Goal: Information Seeking & Learning: Learn about a topic

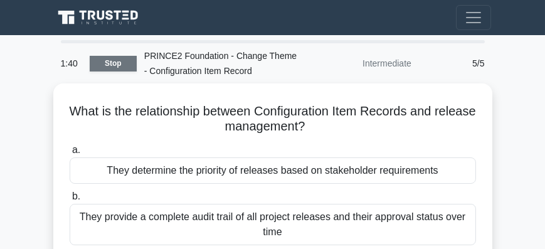
click at [97, 71] on link "Stop" at bounding box center [113, 64] width 47 height 16
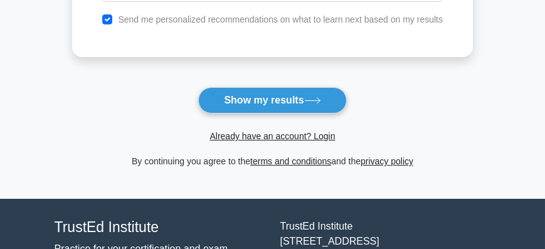
scroll to position [286, 0]
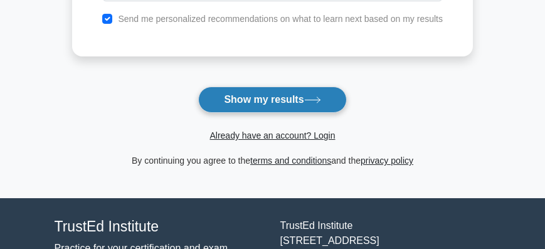
click at [236, 100] on button "Show my results" at bounding box center [272, 99] width 148 height 26
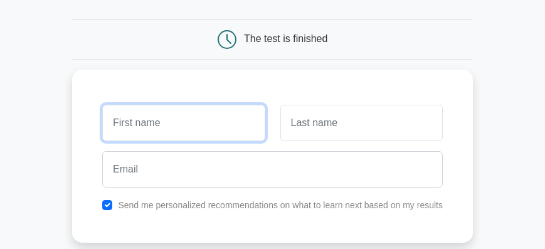
scroll to position [98, 0]
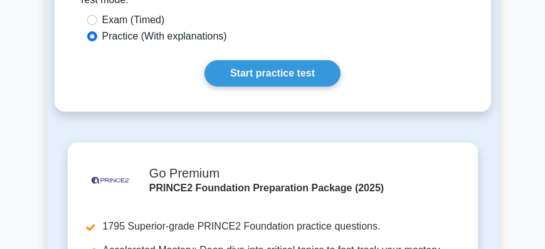
scroll to position [1862, 0]
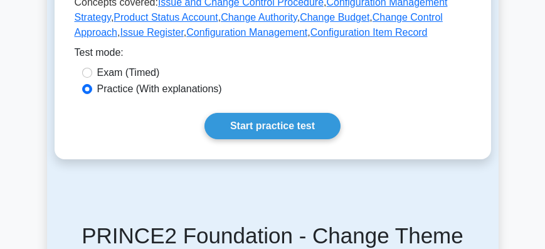
scroll to position [608, 0]
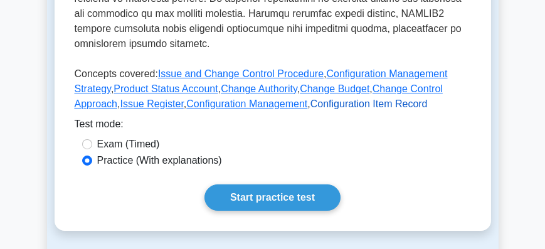
click at [310, 98] on link "Configuration Item Record" at bounding box center [368, 103] width 117 height 11
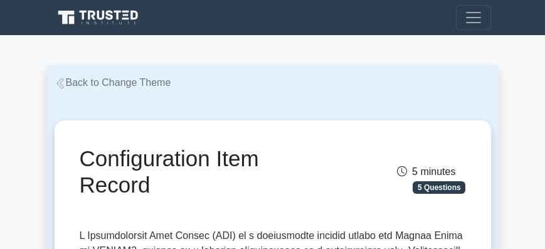
click at [63, 83] on icon at bounding box center [60, 83] width 11 height 11
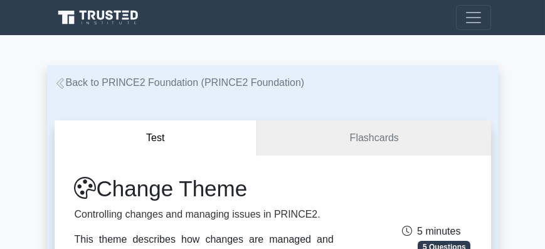
click at [55, 83] on icon at bounding box center [60, 83] width 11 height 11
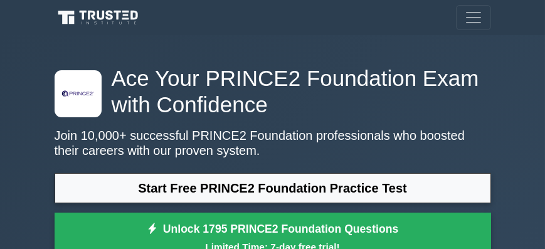
click at [70, 103] on icon ".st0{fill-rule:evenodd;clip-rule:evenodd;fill:#000041;} .st1{fill-rule:evenodd;…" at bounding box center [78, 93] width 34 height 34
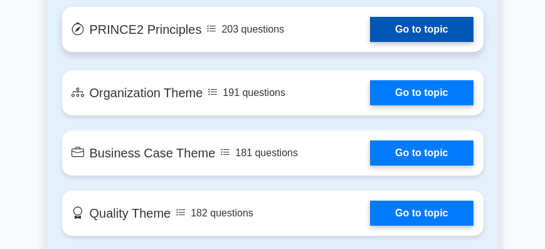
scroll to position [1145, 0]
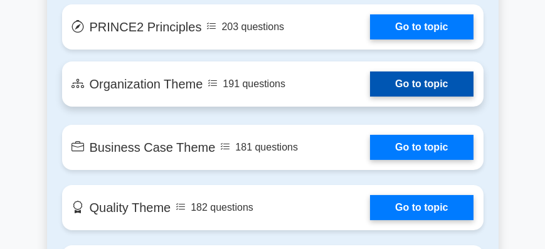
click at [370, 71] on link "Go to topic" at bounding box center [421, 83] width 103 height 25
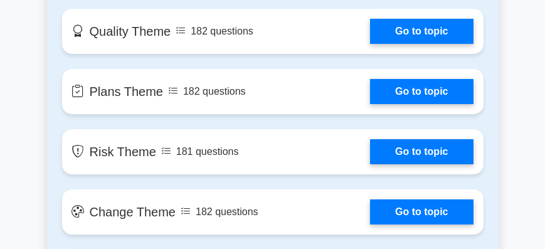
scroll to position [1325, 0]
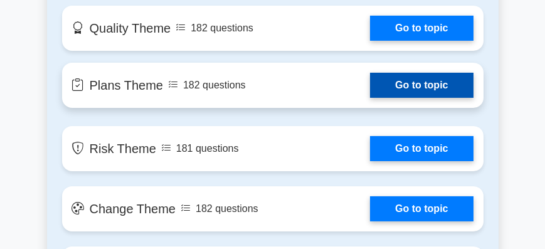
click at [370, 73] on link "Go to topic" at bounding box center [421, 85] width 103 height 25
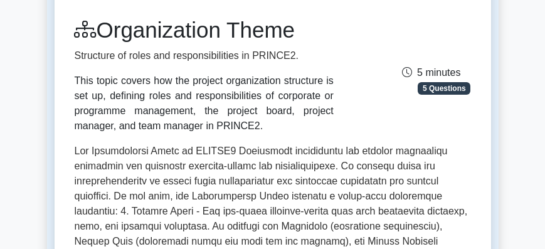
scroll to position [143, 0]
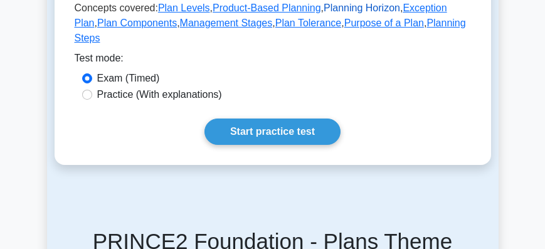
scroll to position [465, 0]
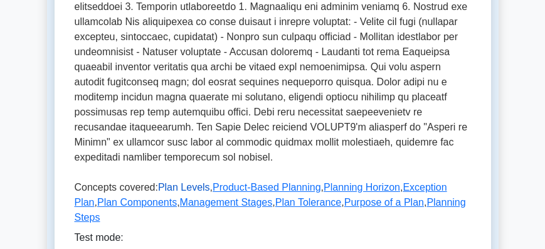
click at [185, 182] on link "Plan Levels" at bounding box center [184, 187] width 52 height 11
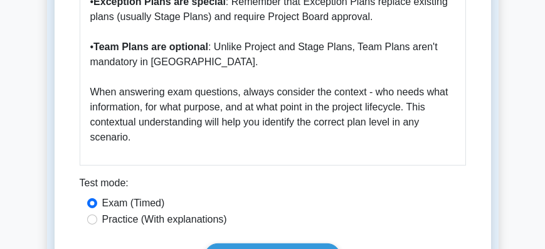
scroll to position [1682, 0]
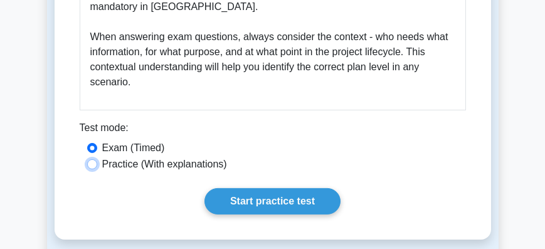
click at [91, 164] on input "Practice (With explanations)" at bounding box center [92, 164] width 10 height 10
radio input "true"
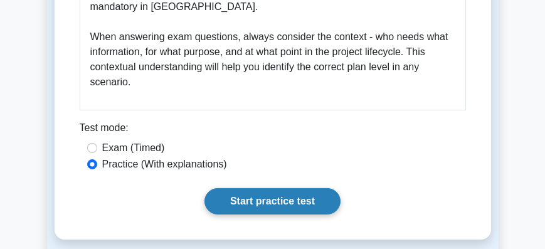
click at [244, 204] on link "Start practice test" at bounding box center [272, 201] width 136 height 26
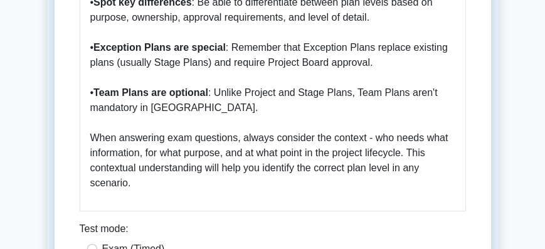
scroll to position [1575, 0]
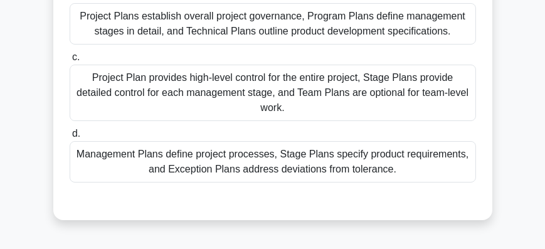
scroll to position [214, 0]
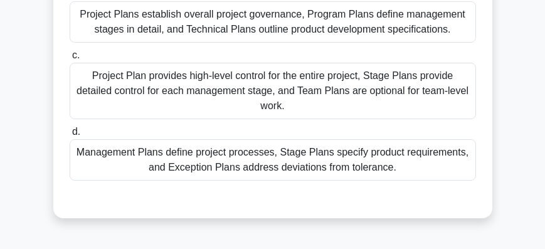
click at [236, 90] on div "Project Plan provides high-level control for the entire project, Stage Plans pr…" at bounding box center [273, 91] width 406 height 56
click at [70, 60] on input "c. Project Plan provides high-level control for the entire project, Stage Plans…" at bounding box center [70, 55] width 0 height 8
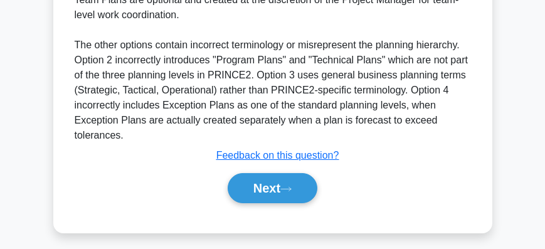
scroll to position [573, 0]
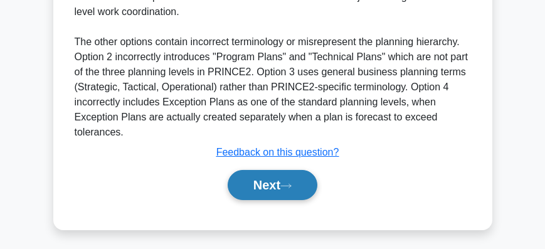
click at [268, 184] on button "Next" at bounding box center [272, 185] width 90 height 30
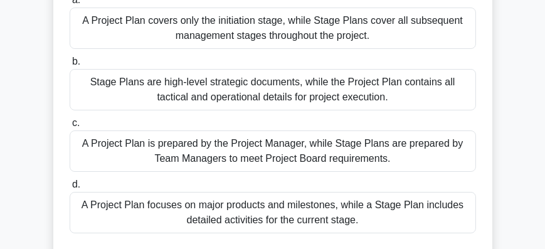
scroll to position [143, 0]
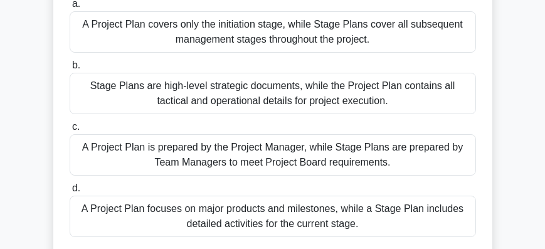
click at [192, 93] on div "Stage Plans are high-level strategic documents, while the Project Plan contains…" at bounding box center [273, 93] width 406 height 41
click at [70, 70] on input "b. Stage Plans are high-level strategic documents, while the Project Plan conta…" at bounding box center [70, 65] width 0 height 8
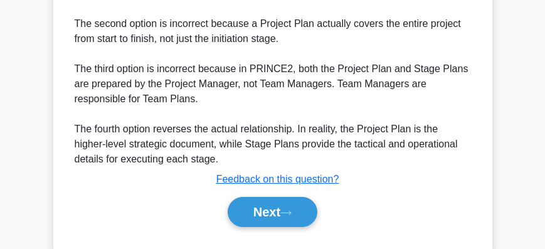
scroll to position [608, 0]
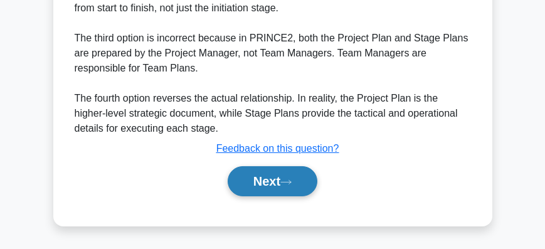
click at [269, 187] on button "Next" at bounding box center [272, 181] width 90 height 30
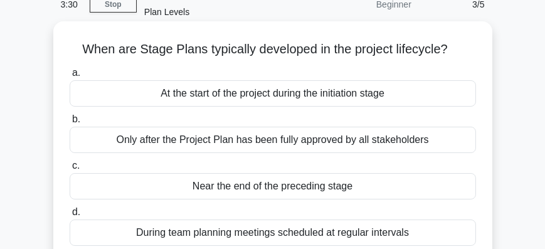
scroll to position [71, 0]
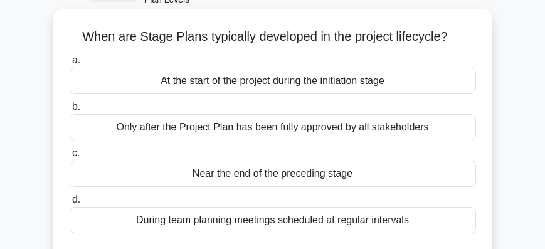
click at [207, 85] on div "At the start of the project during the initiation stage" at bounding box center [273, 81] width 406 height 26
click at [70, 65] on input "a. At the start of the project during the initiation stage" at bounding box center [70, 60] width 0 height 8
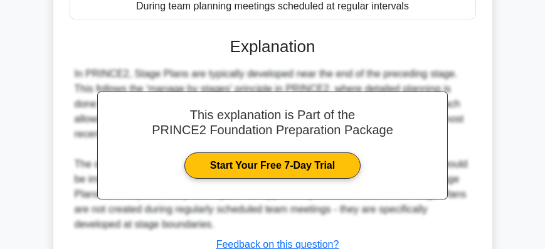
scroll to position [422, 0]
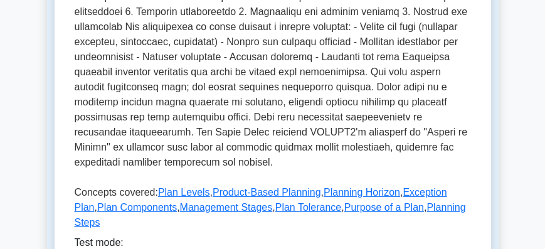
scroll to position [465, 0]
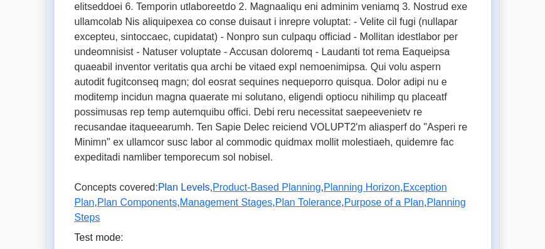
click at [177, 182] on link "Plan Levels" at bounding box center [184, 187] width 52 height 11
click at [227, 182] on link "Product-Based Planning" at bounding box center [266, 187] width 108 height 11
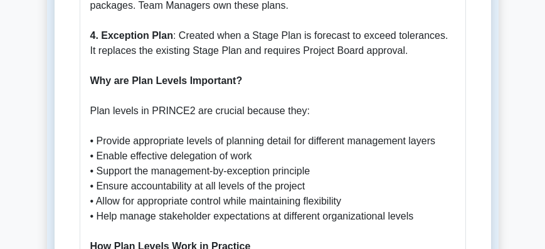
scroll to position [823, 0]
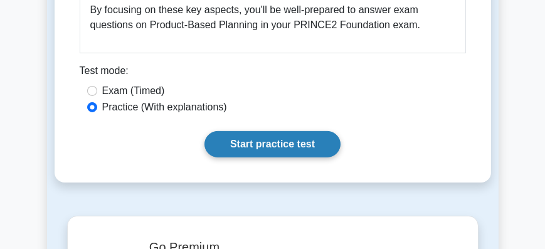
scroll to position [2148, 0]
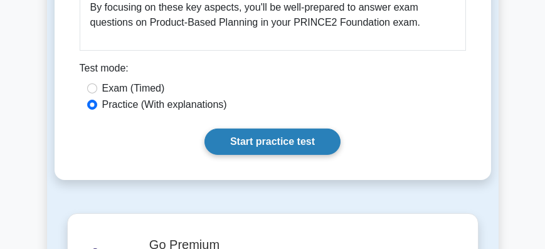
click at [268, 128] on link "Start practice test" at bounding box center [272, 141] width 136 height 26
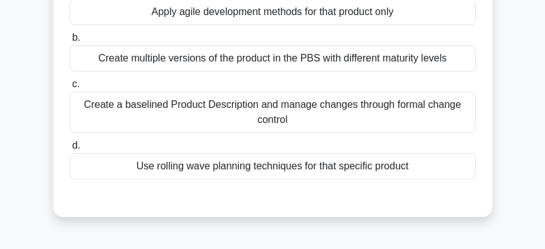
scroll to position [179, 0]
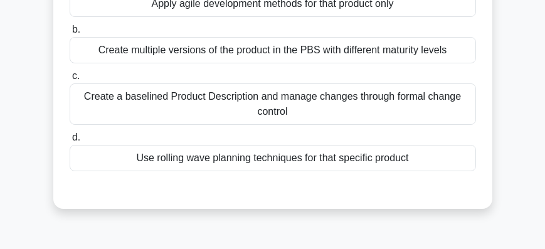
click at [363, 96] on div "Create a baselined Product Description and manage changes through formal change…" at bounding box center [273, 103] width 406 height 41
click at [70, 80] on input "c. Create a baselined Product Description and manage changes through formal cha…" at bounding box center [70, 76] width 0 height 8
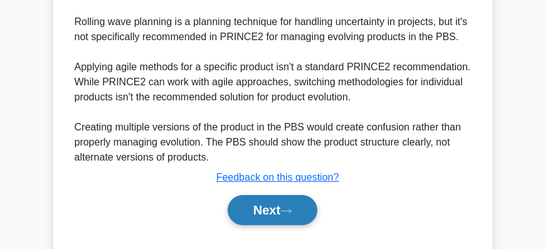
scroll to position [592, 0]
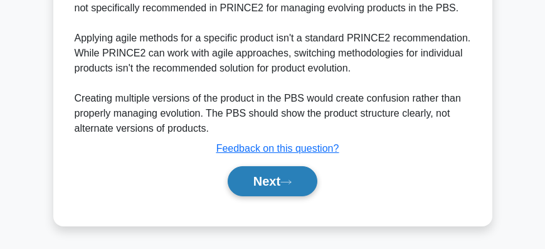
click at [258, 180] on button "Next" at bounding box center [272, 181] width 90 height 30
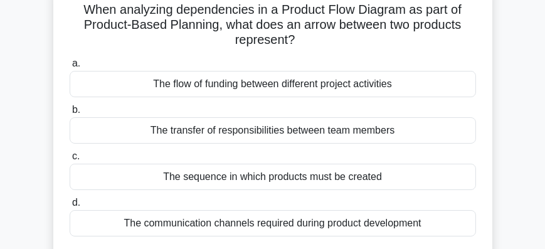
scroll to position [136, 0]
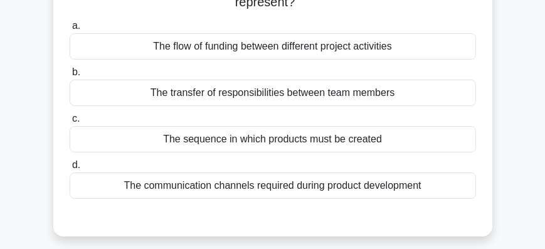
click at [283, 142] on div "The sequence in which products must be created" at bounding box center [273, 139] width 406 height 26
click at [70, 123] on input "c. The sequence in which products must be created" at bounding box center [70, 119] width 0 height 8
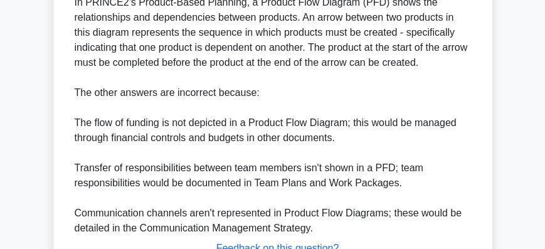
scroll to position [487, 0]
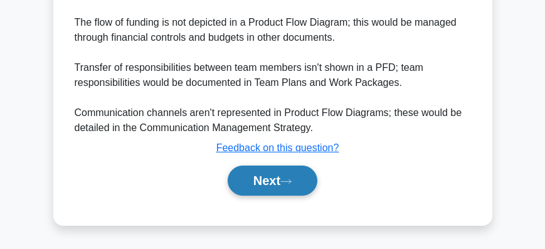
click at [274, 187] on button "Next" at bounding box center [272, 180] width 90 height 30
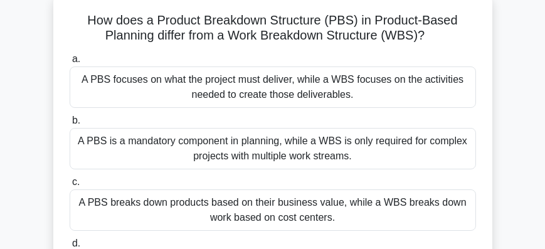
scroll to position [100, 0]
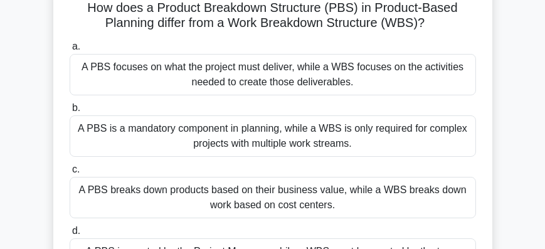
click at [242, 93] on div "A PBS focuses on what the project must deliver, while a WBS focuses on the acti…" at bounding box center [273, 74] width 406 height 41
click at [70, 51] on input "a. A PBS focuses on what the project must deliver, while a WBS focuses on the a…" at bounding box center [70, 47] width 0 height 8
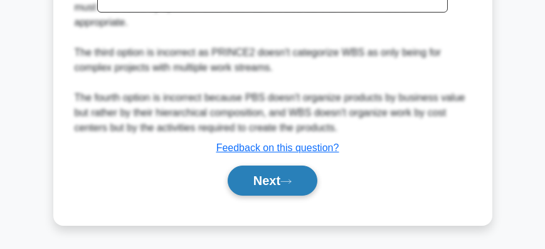
click at [277, 185] on button "Next" at bounding box center [272, 180] width 90 height 30
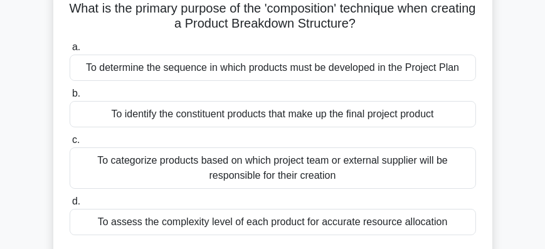
scroll to position [107, 0]
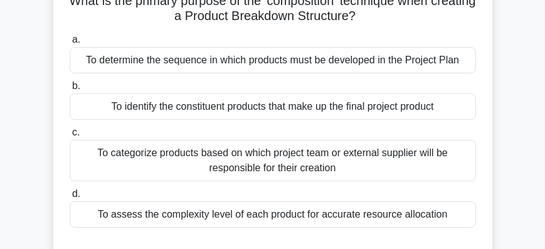
click at [283, 66] on div "To determine the sequence in which products must be developed in the Project Pl…" at bounding box center [273, 60] width 406 height 26
click at [70, 44] on input "a. To determine the sequence in which products must be developed in the Project…" at bounding box center [70, 40] width 0 height 8
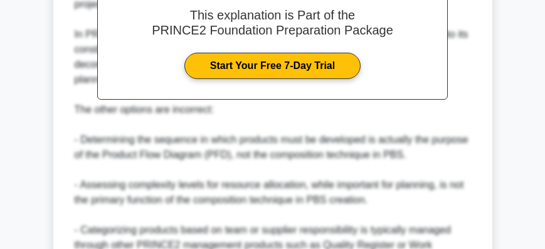
scroll to position [501, 0]
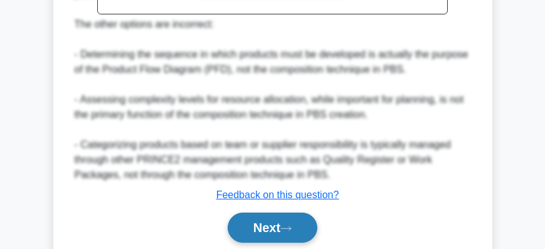
click at [286, 236] on button "Next" at bounding box center [272, 227] width 90 height 30
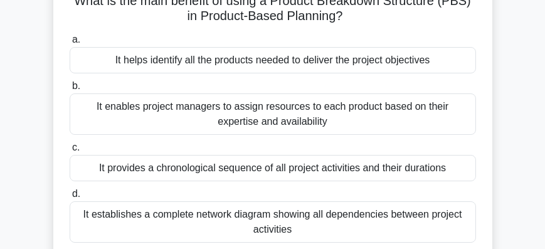
scroll to position [143, 0]
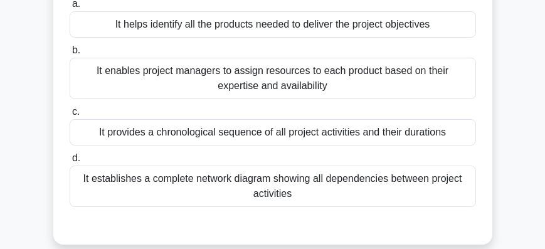
click at [244, 134] on div "It provides a chronological sequence of all project activities and their durati…" at bounding box center [273, 132] width 406 height 26
click at [70, 116] on input "c. It provides a chronological sequence of all project activities and their dur…" at bounding box center [70, 112] width 0 height 8
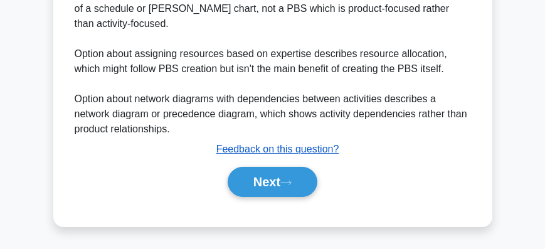
scroll to position [548, 0]
